Goal: Information Seeking & Learning: Check status

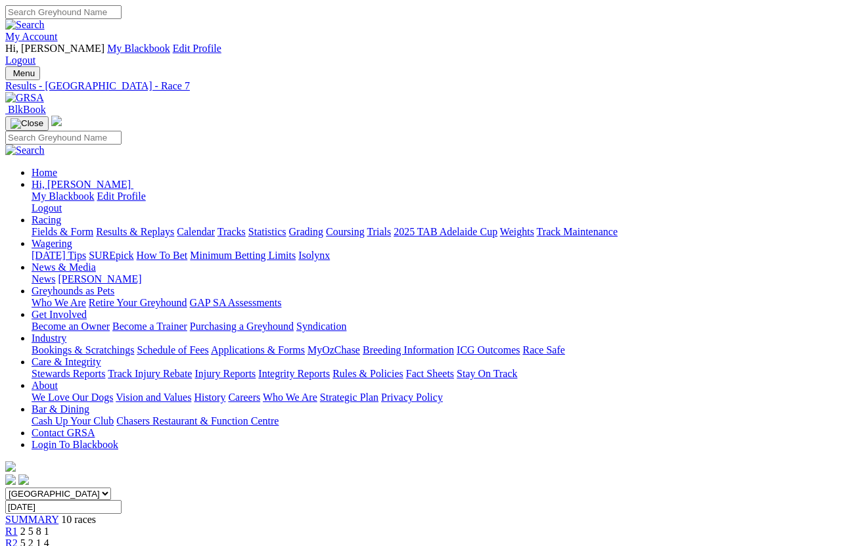
click at [173, 226] on link "Results & Replays" at bounding box center [135, 231] width 78 height 11
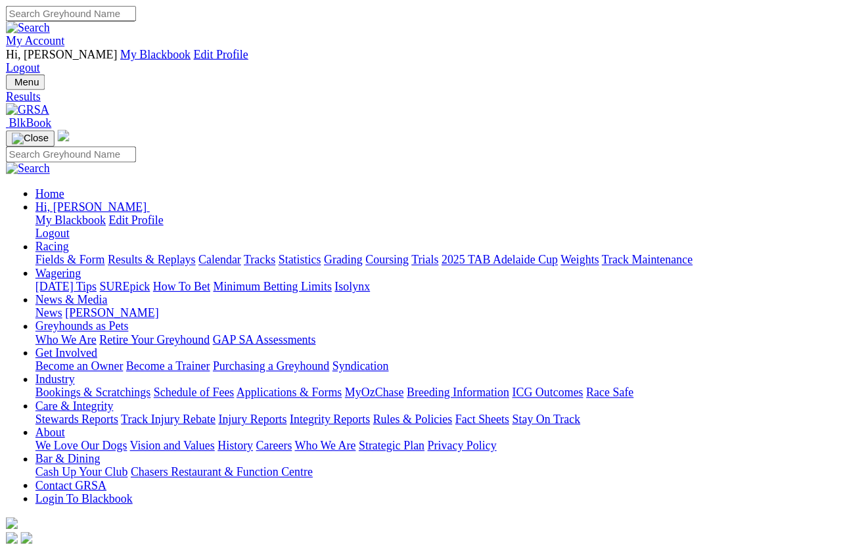
scroll to position [39, 0]
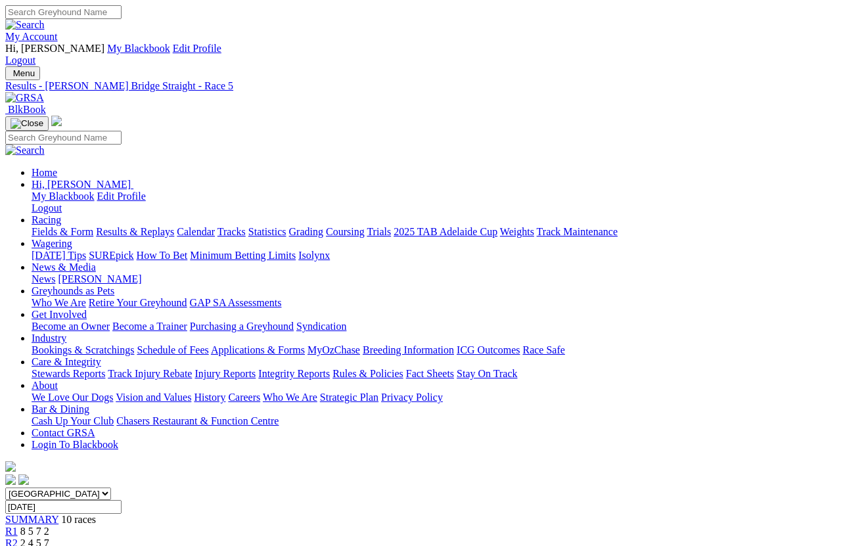
scroll to position [9, 0]
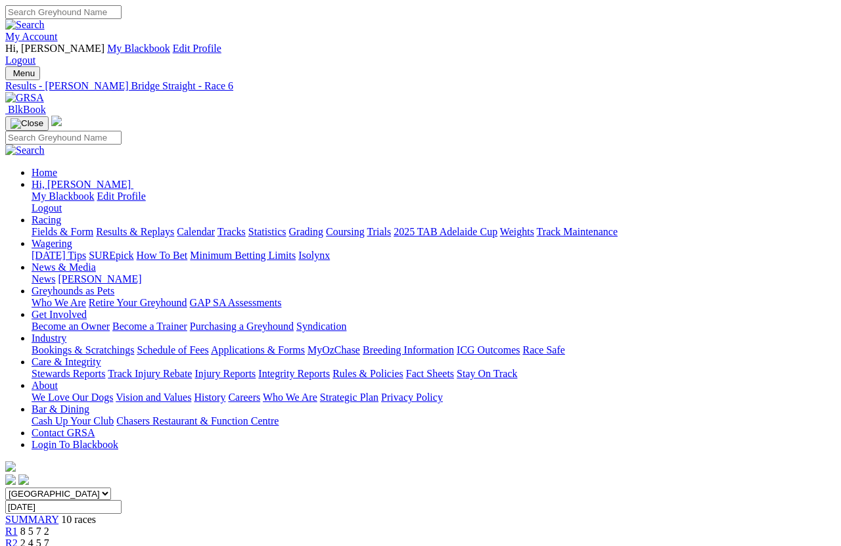
scroll to position [9, 0]
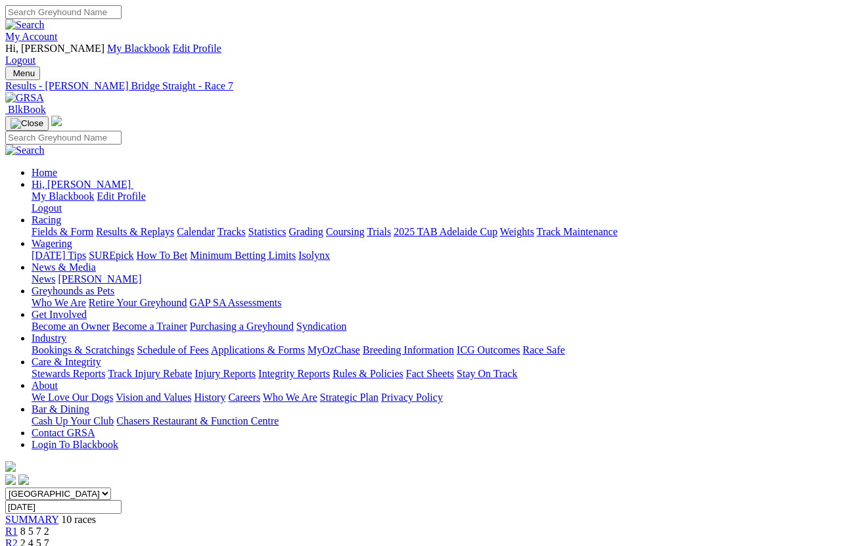
scroll to position [9, 0]
